Goal: Information Seeking & Learning: Understand process/instructions

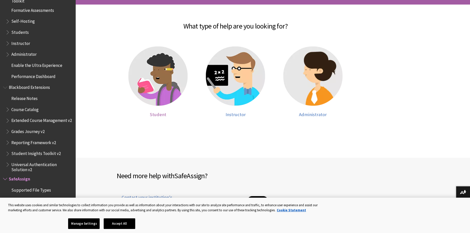
click at [168, 90] on img at bounding box center [157, 75] width 59 height 59
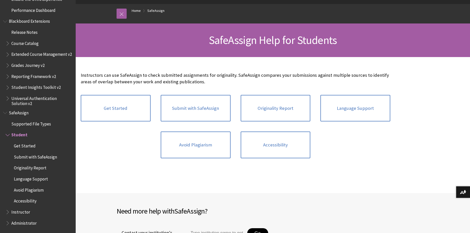
scroll to position [50, 0]
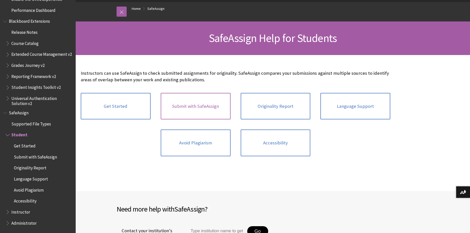
click at [210, 107] on link "Submit with SafeAssign" at bounding box center [196, 106] width 70 height 27
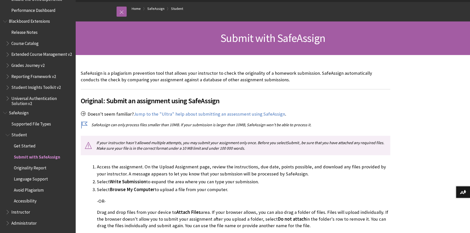
scroll to position [76, 0]
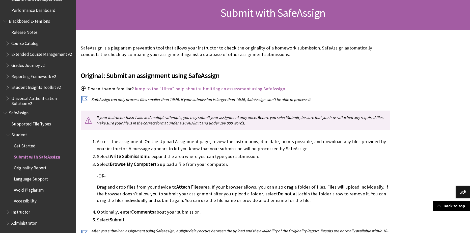
click at [184, 89] on link "Jump to the "Ultra" help about submitting an assessment using SafeAssign" at bounding box center [209, 89] width 151 height 6
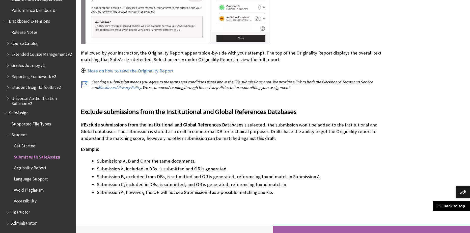
scroll to position [1000, 0]
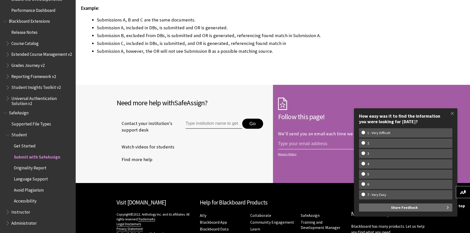
click at [26, 167] on span "Originality Report" at bounding box center [30, 167] width 33 height 7
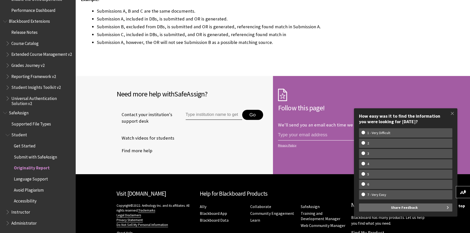
scroll to position [1050, 0]
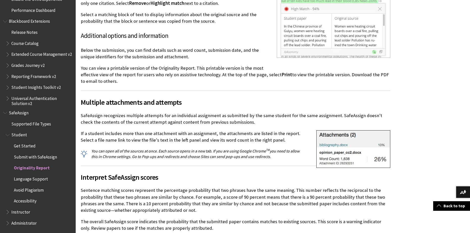
scroll to position [1210, 0]
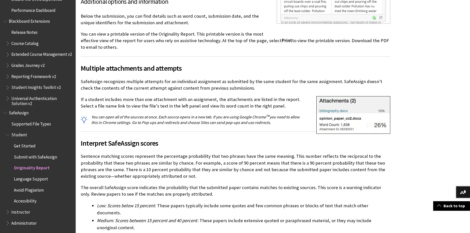
click at [41, 189] on span "Avoid Plagiarism" at bounding box center [29, 189] width 30 height 7
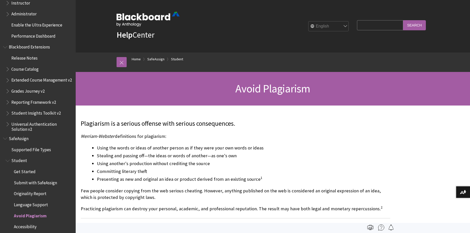
scroll to position [358, 0]
